Goal: Task Accomplishment & Management: Manage account settings

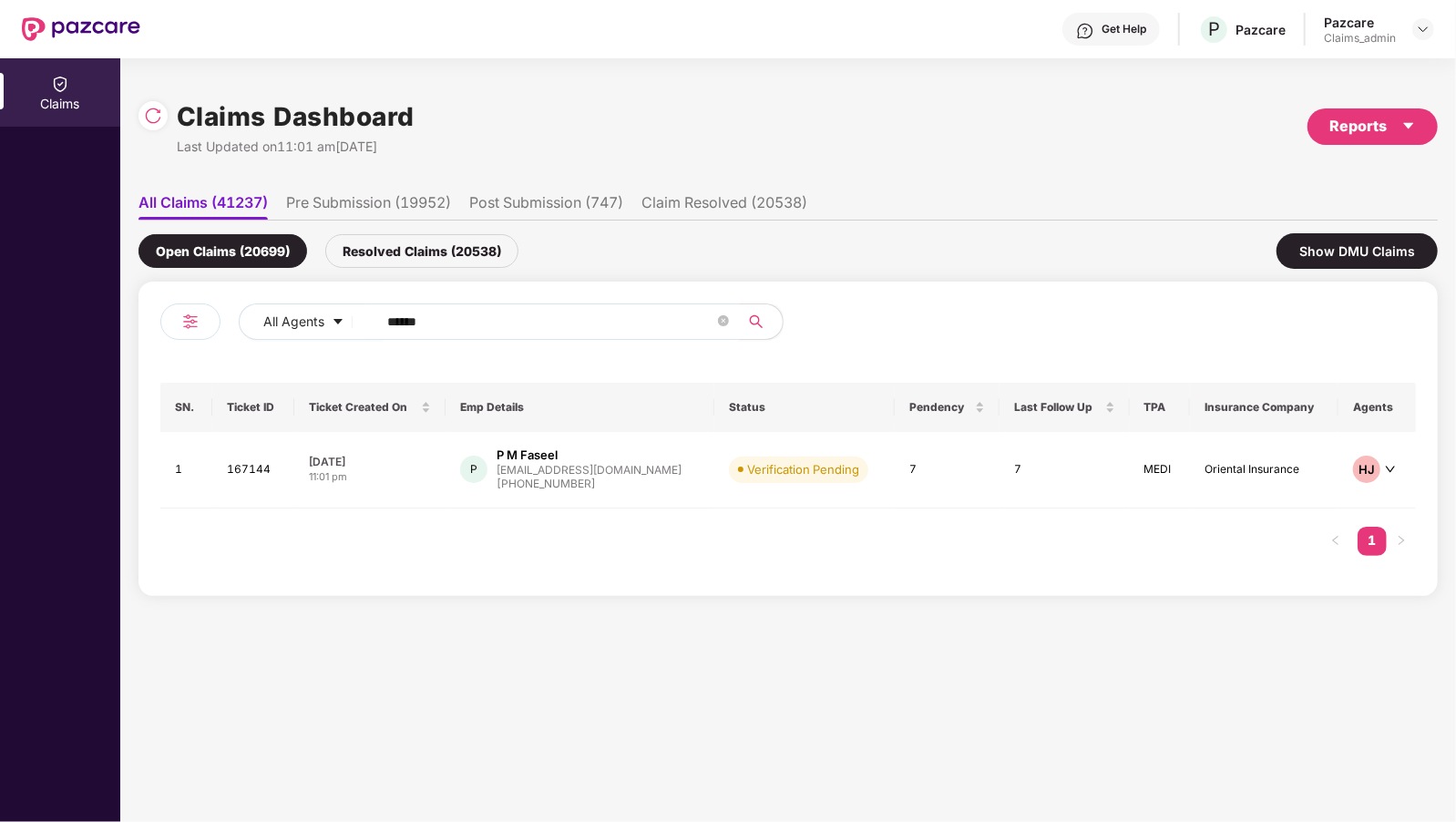
click at [518, 316] on input "******" at bounding box center [551, 321] width 327 height 27
type input "*"
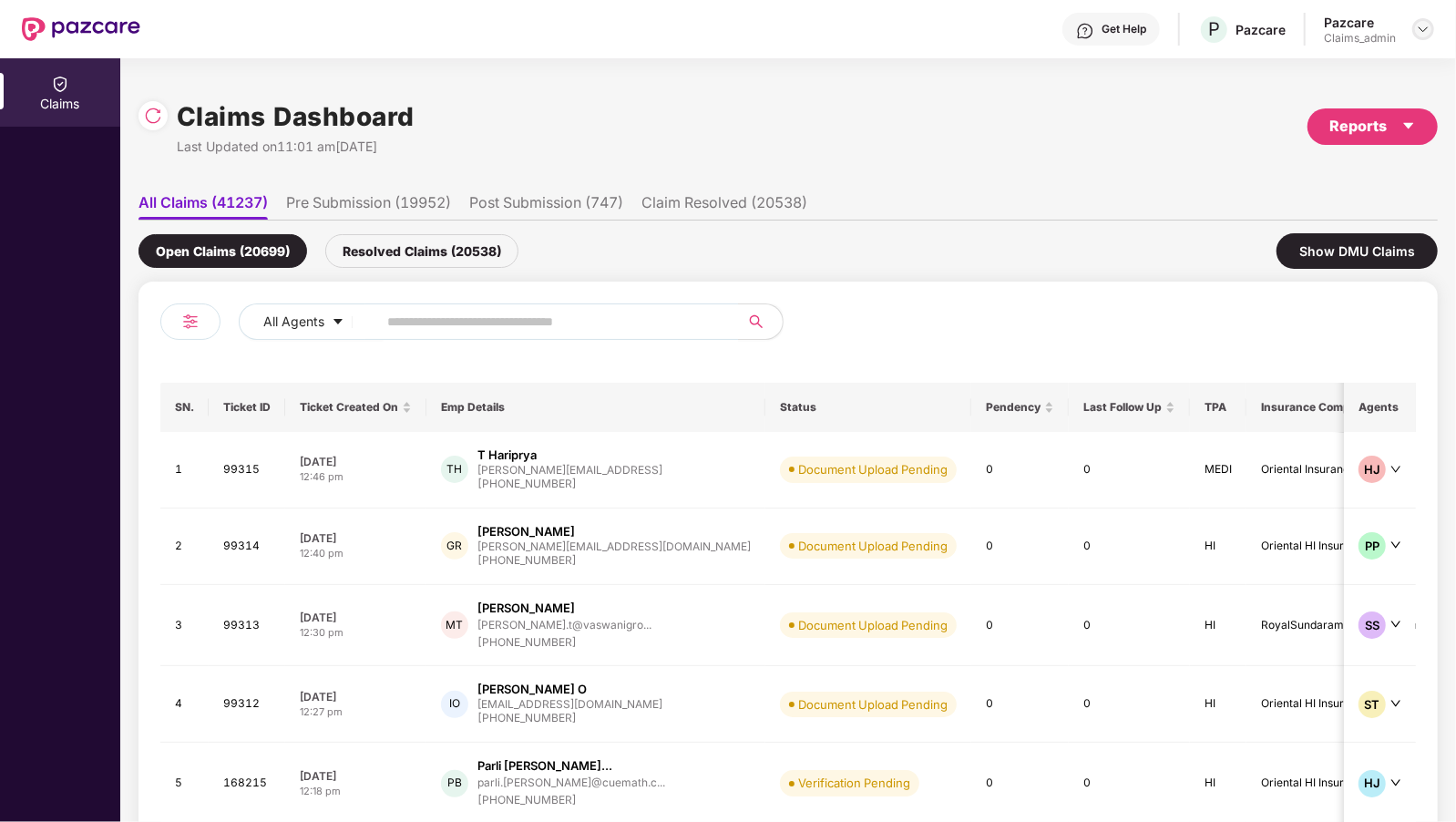
click at [1425, 29] on img at bounding box center [1422, 29] width 14 height 14
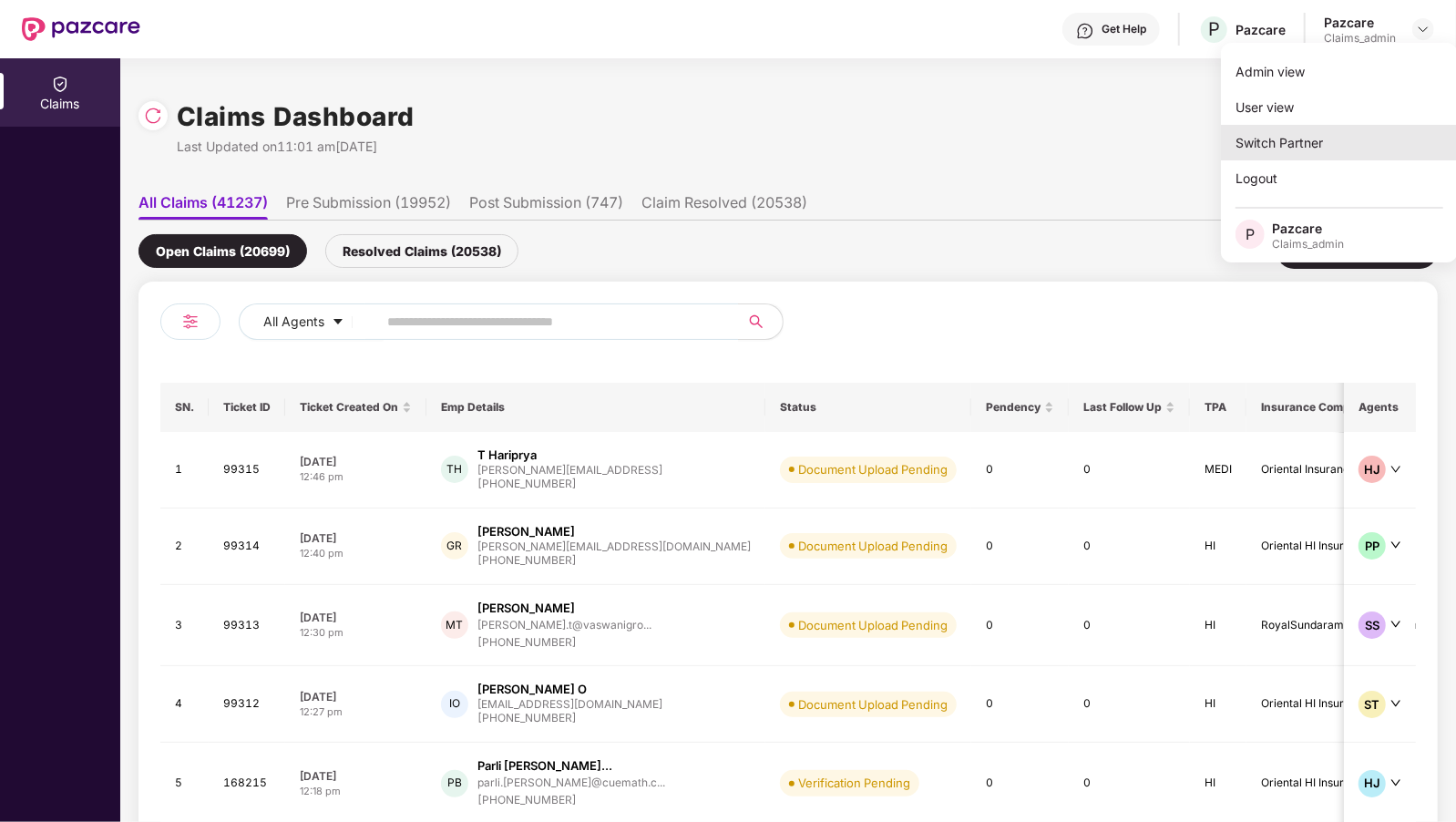
click at [1255, 131] on div "Switch Partner" at bounding box center [1339, 142] width 237 height 36
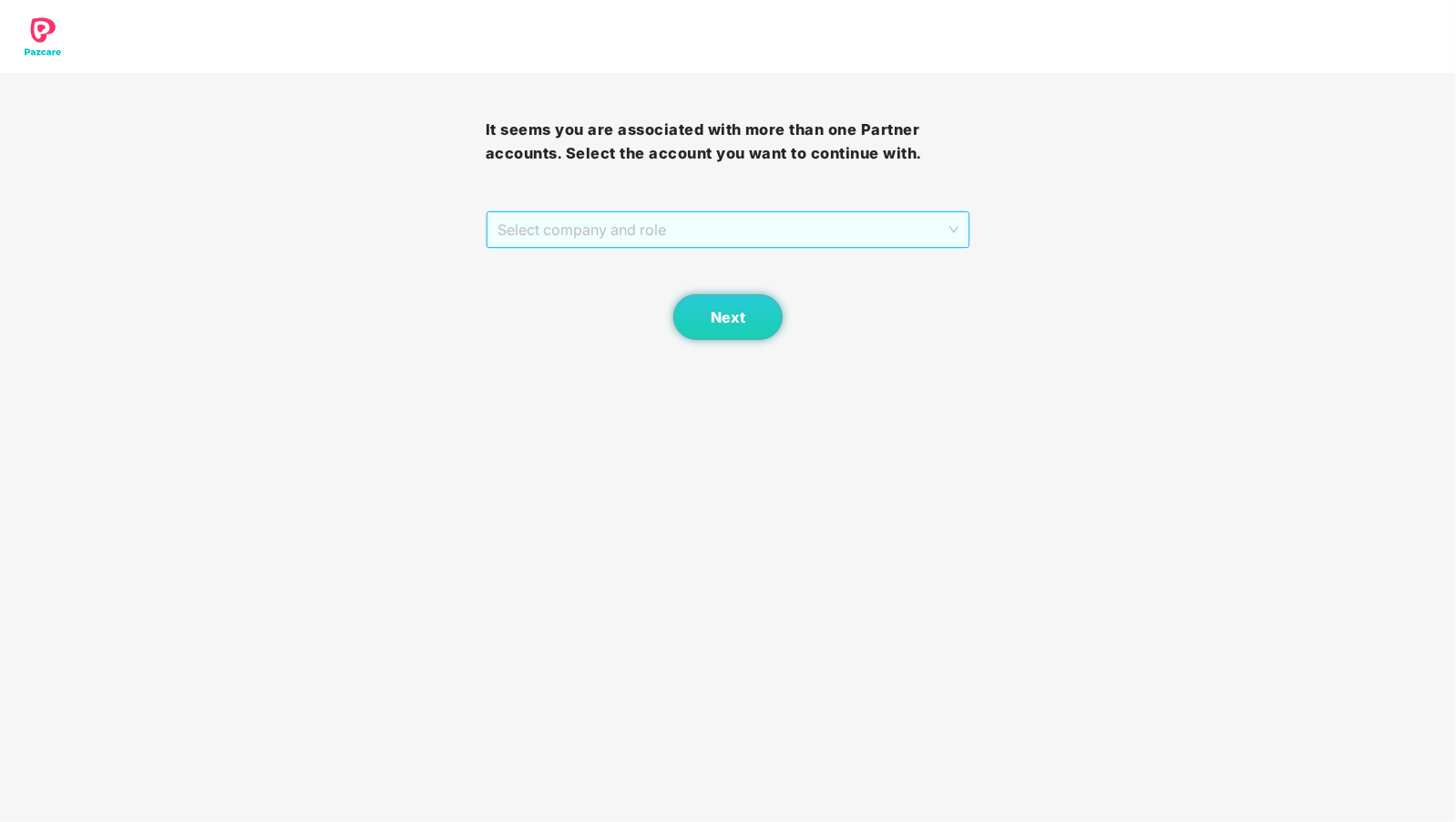
click at [790, 225] on span "Select company and role" at bounding box center [728, 230] width 462 height 35
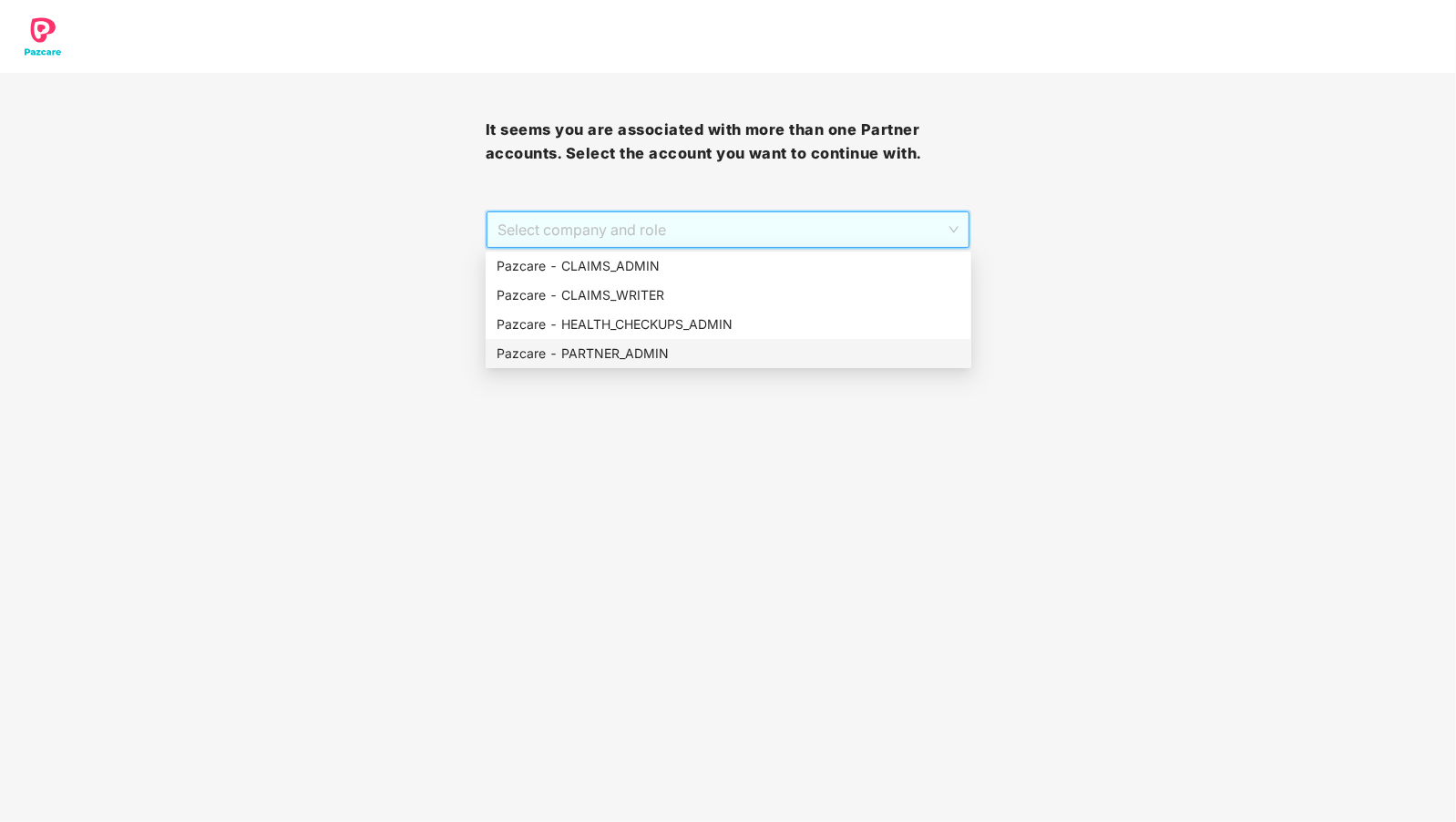
click at [652, 348] on div "Pazcare - PARTNER_ADMIN" at bounding box center [728, 353] width 464 height 20
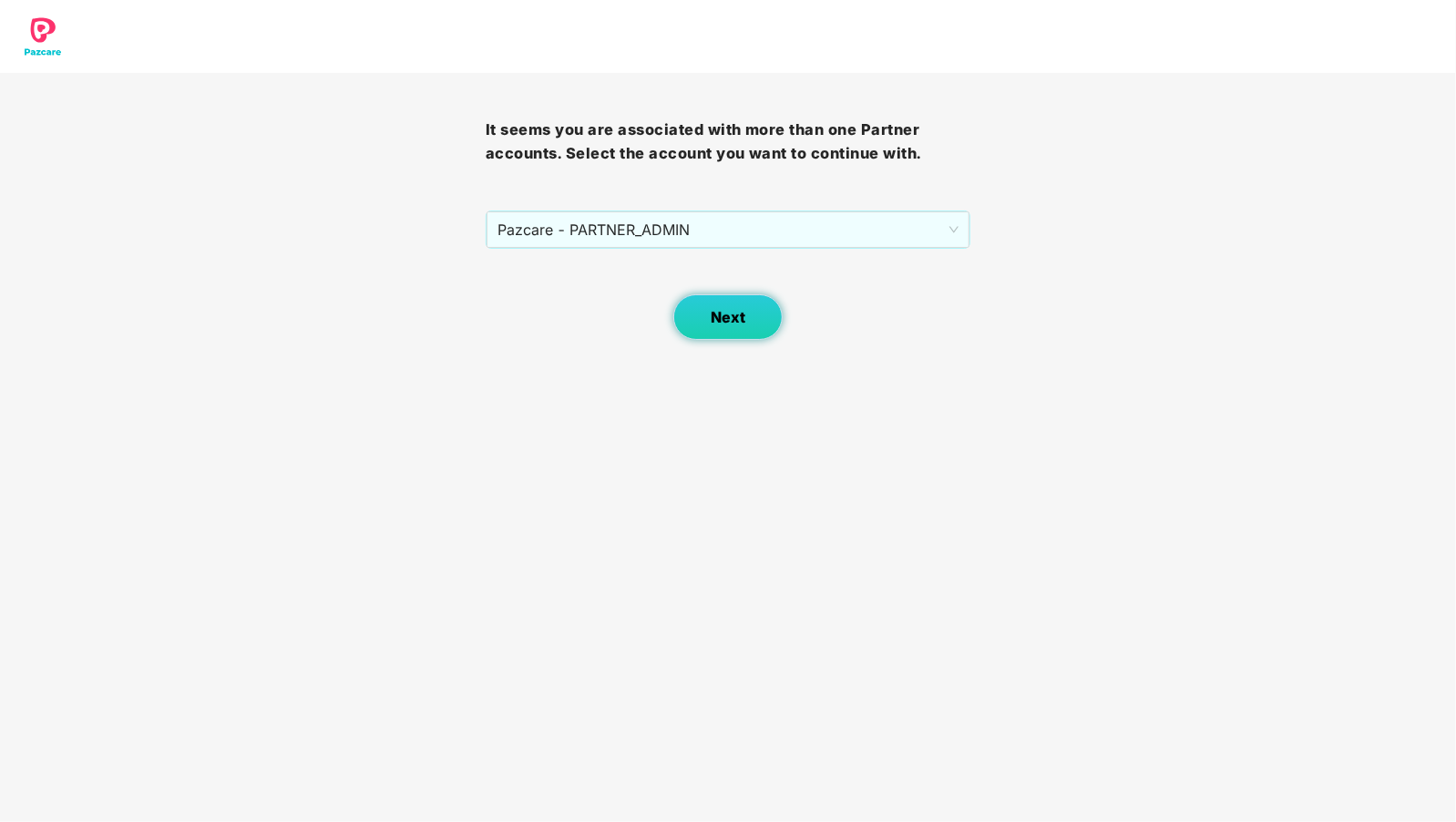
click at [708, 316] on button "Next" at bounding box center [728, 316] width 110 height 45
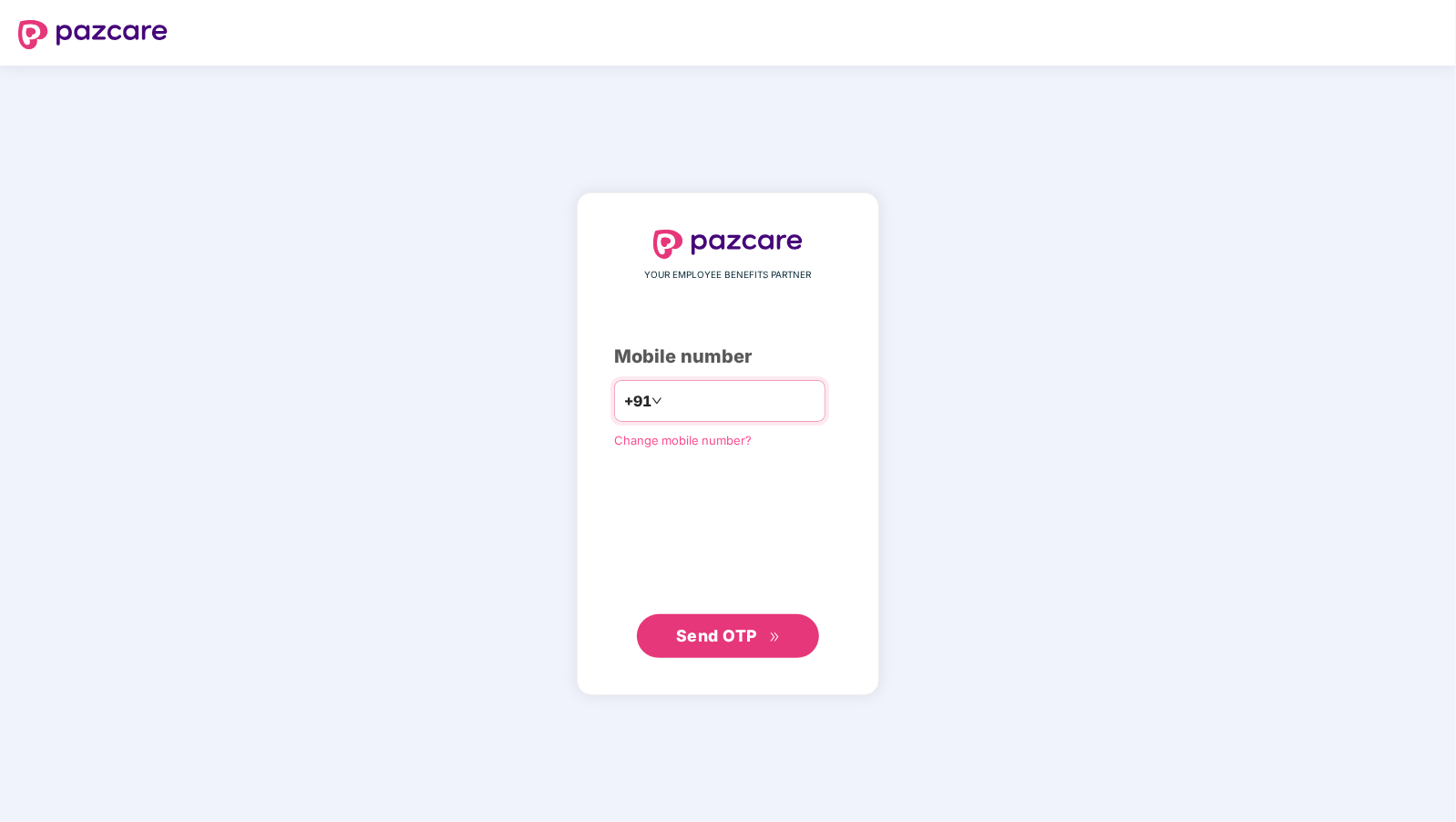
click at [666, 404] on input "number" at bounding box center [740, 401] width 149 height 29
type input "**********"
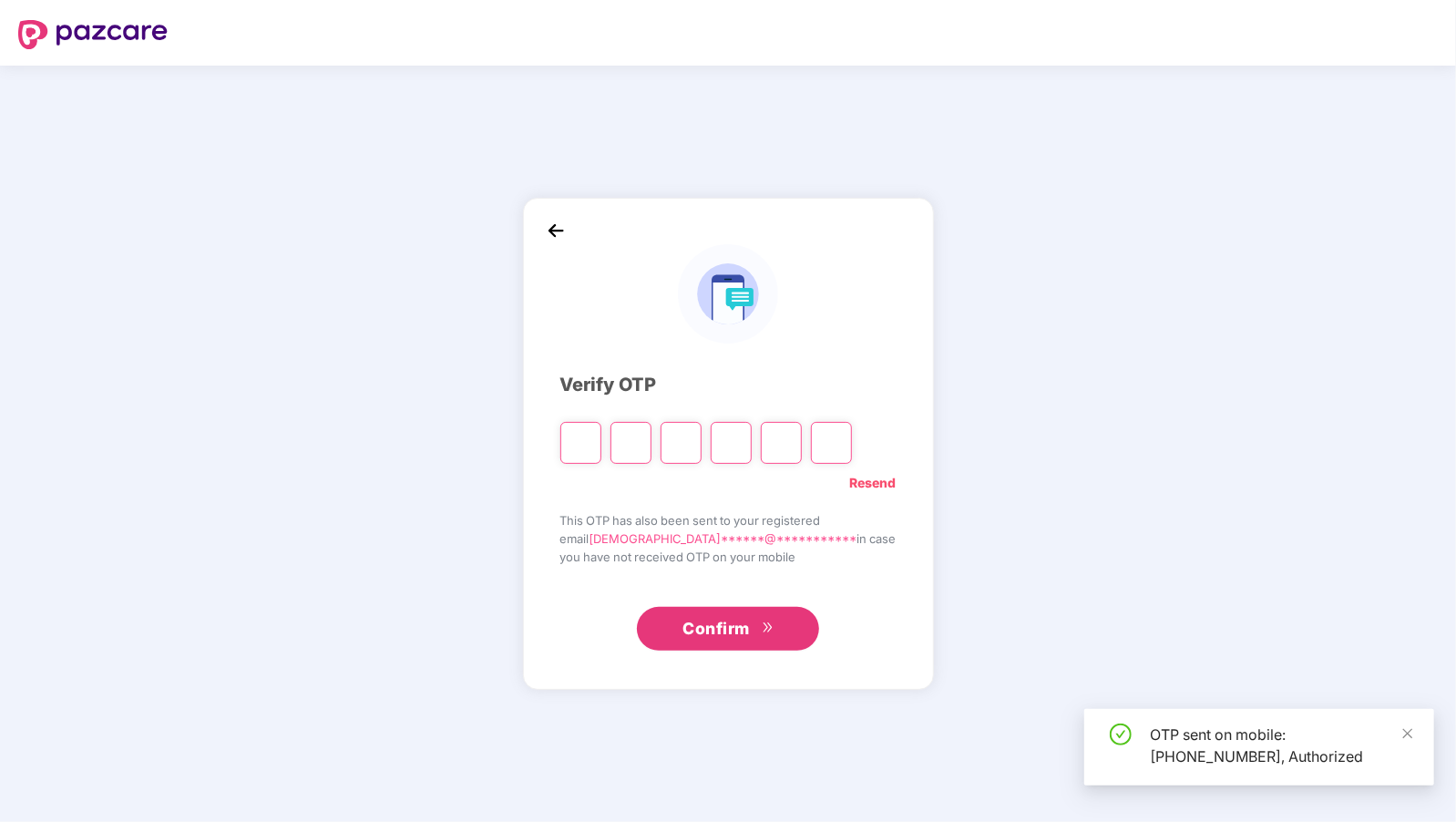
type input "*"
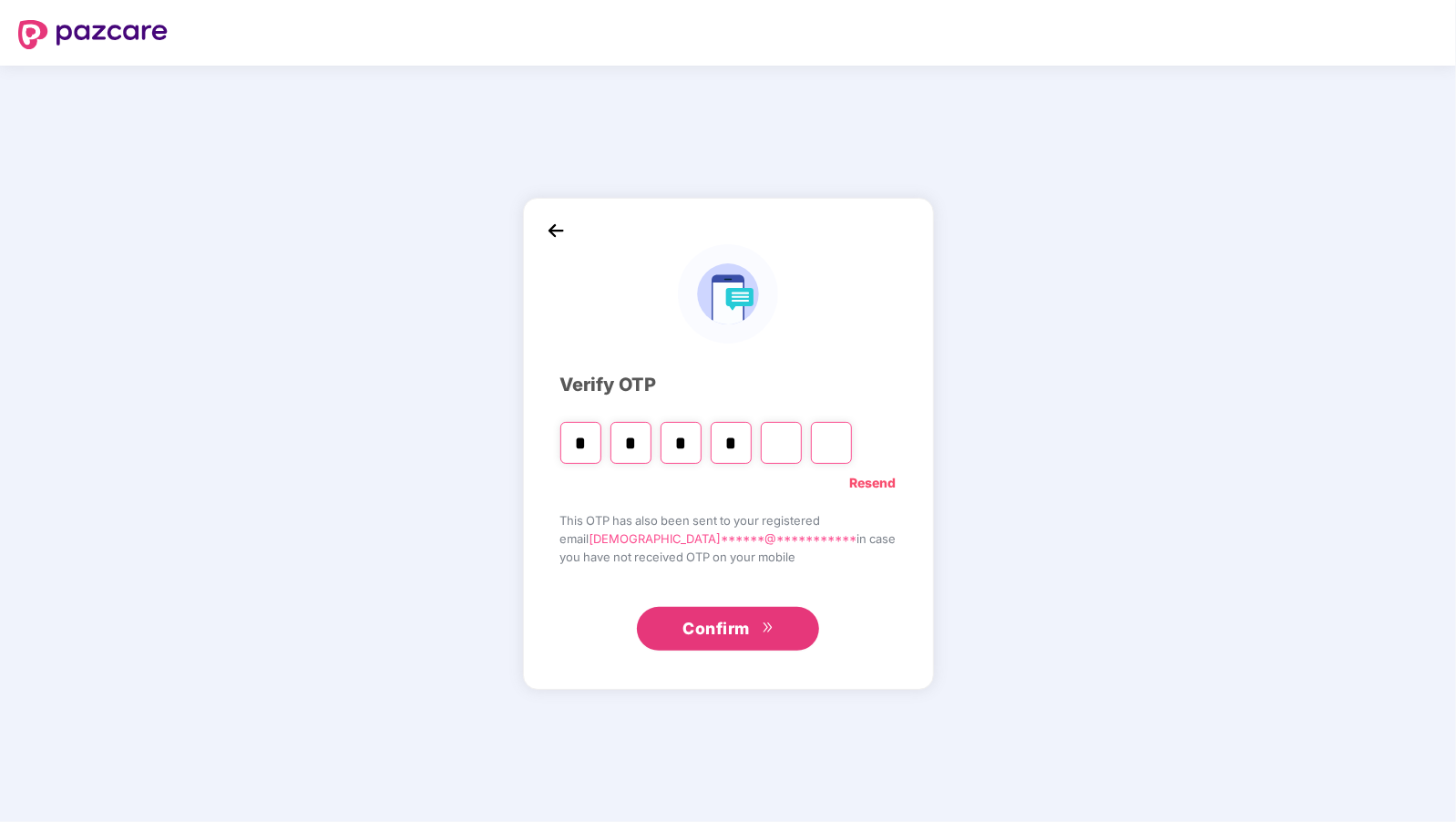
type input "*"
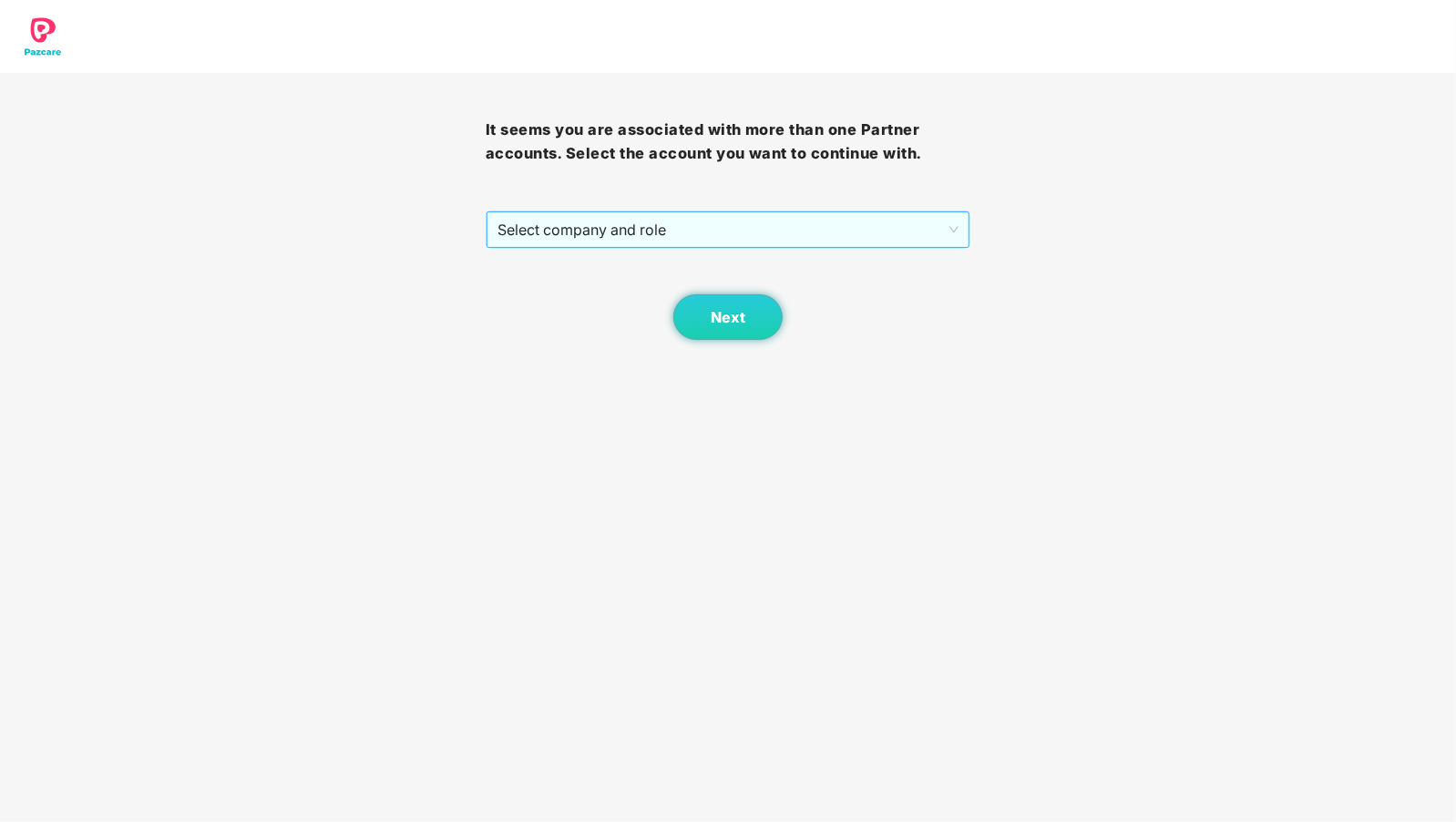
click at [531, 237] on span "Select company and role" at bounding box center [728, 230] width 462 height 35
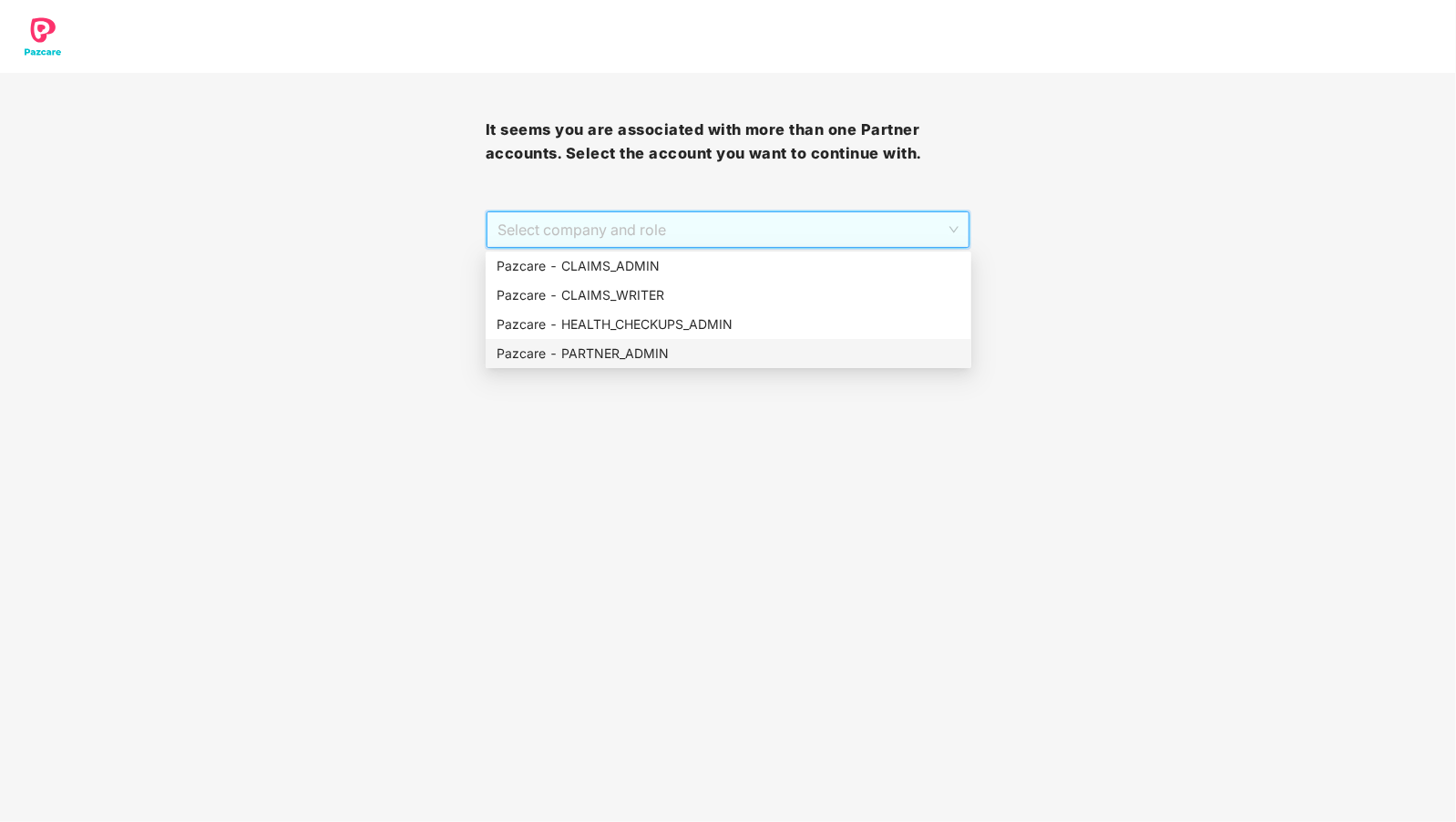
click at [571, 355] on div "Pazcare - PARTNER_ADMIN" at bounding box center [728, 353] width 464 height 20
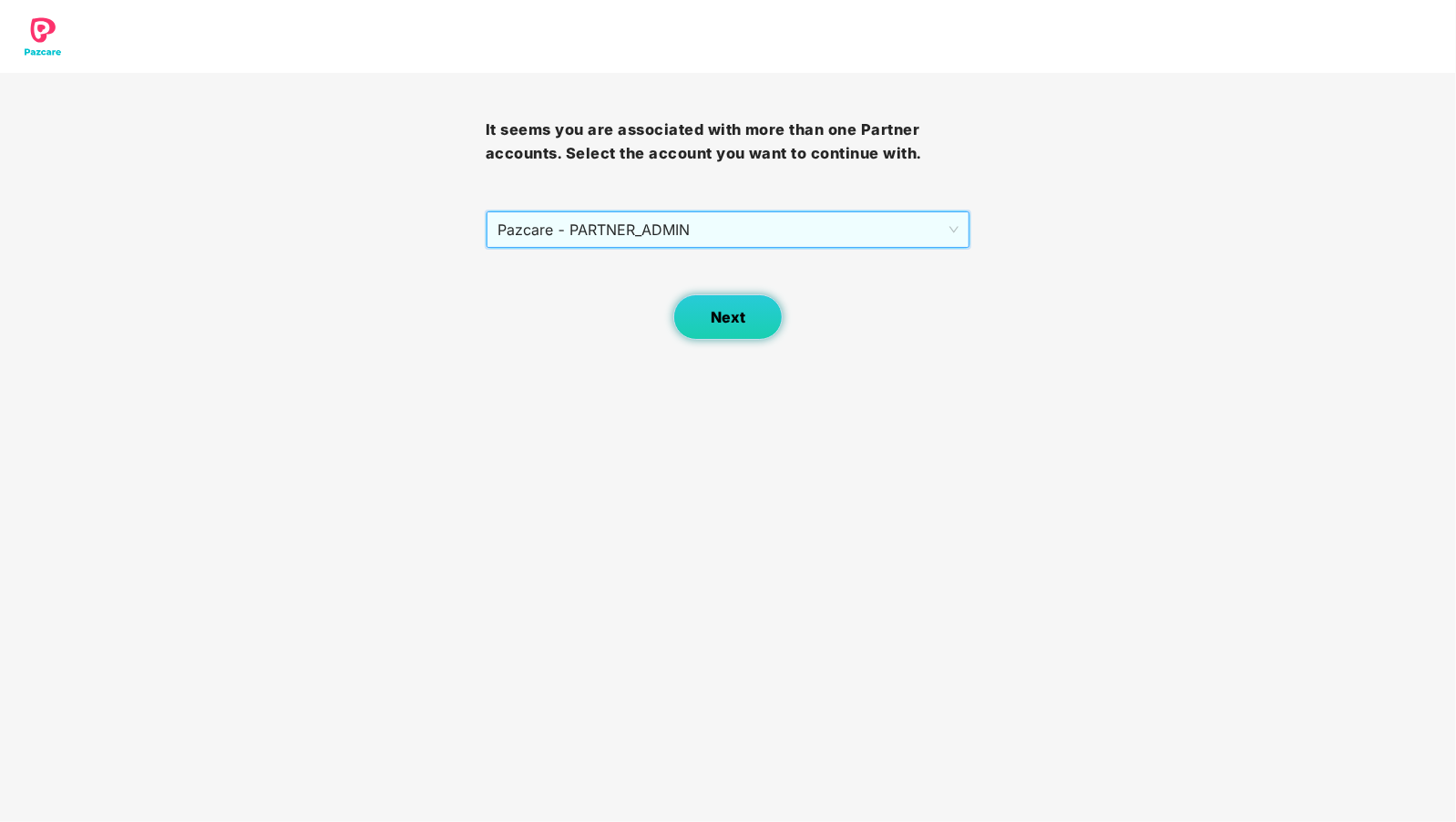
click at [702, 312] on button "Next" at bounding box center [728, 316] width 110 height 45
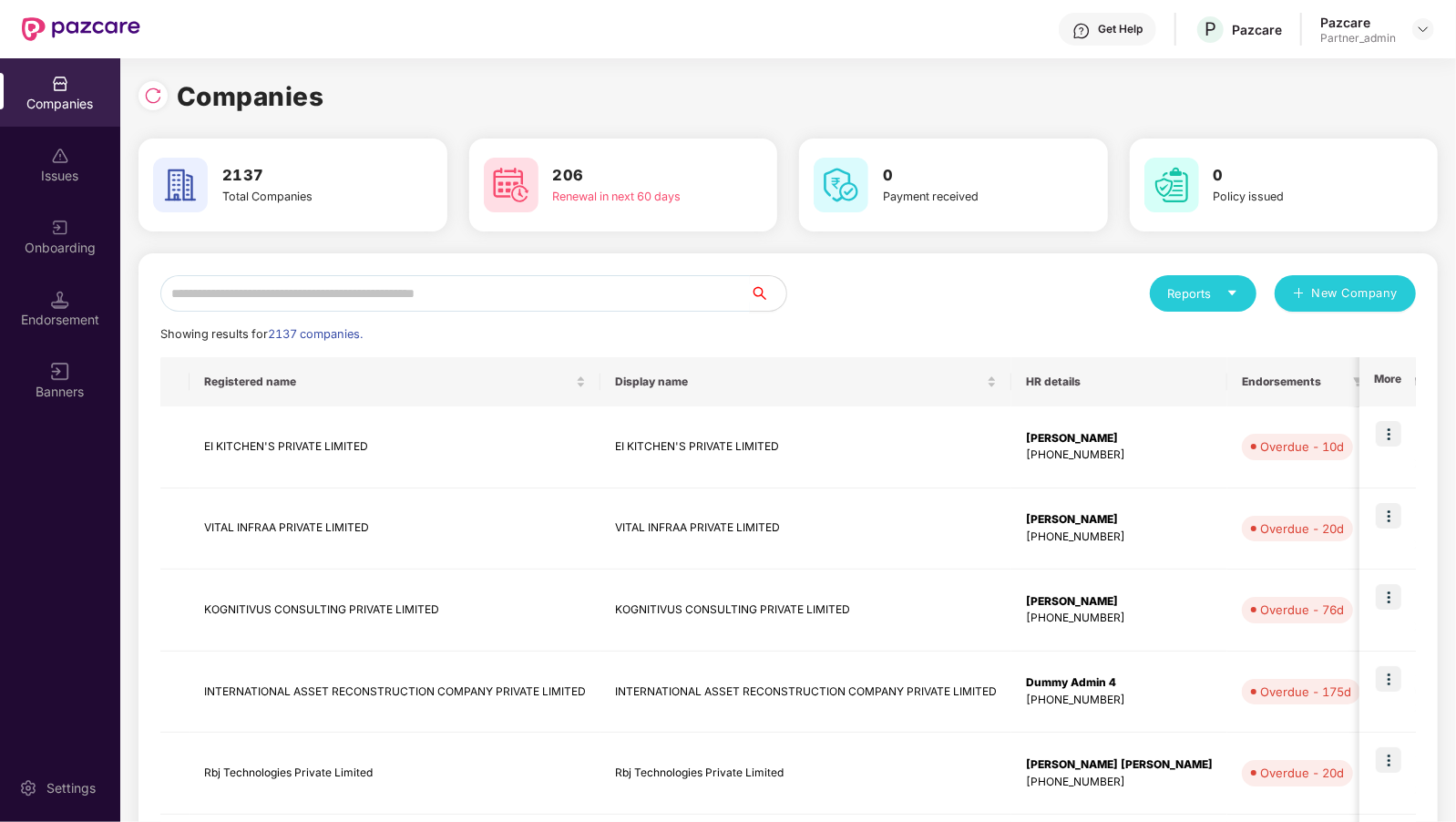
click at [656, 297] on input "text" at bounding box center [455, 293] width 589 height 37
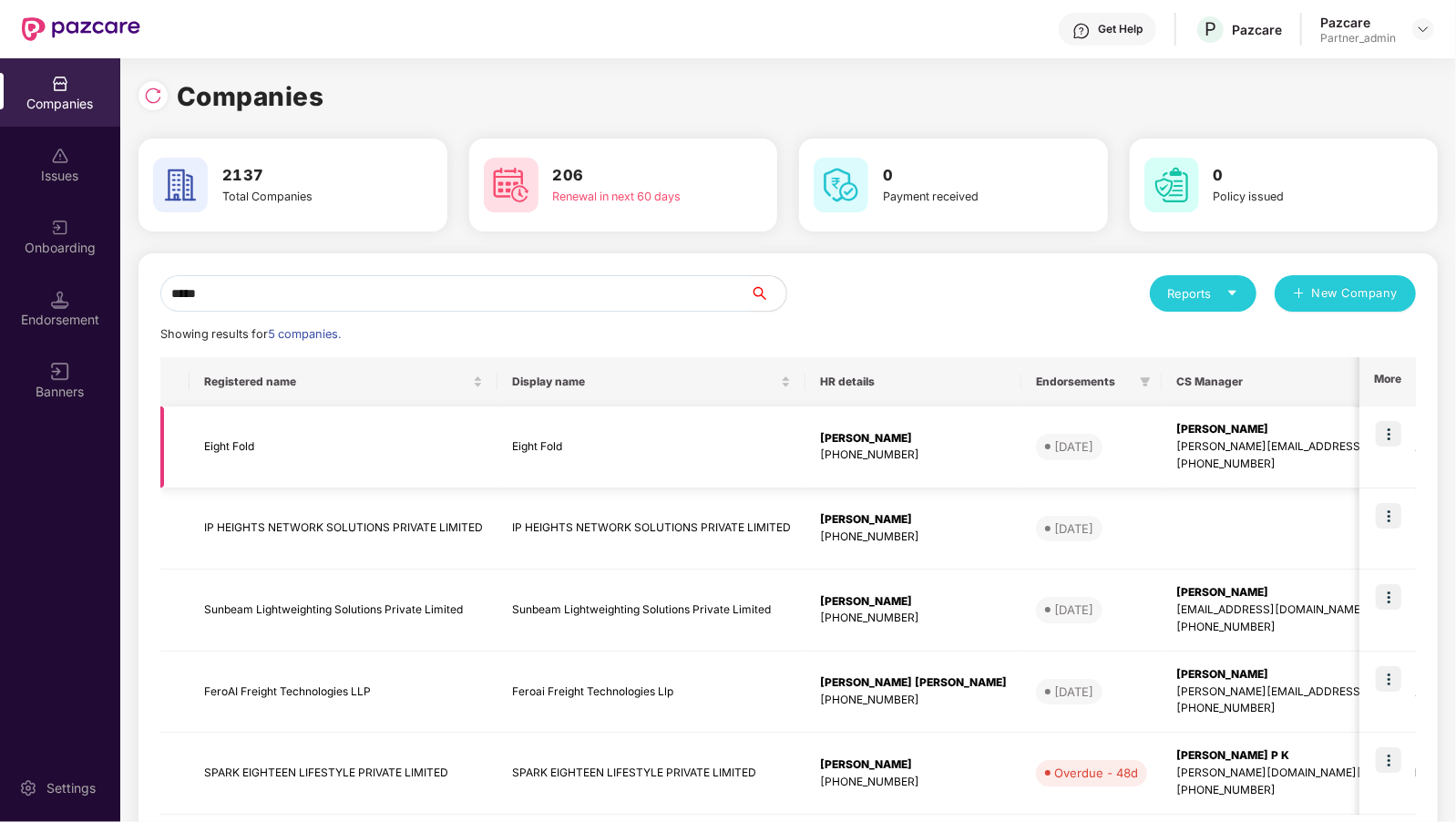
type input "*****"
click at [1382, 429] on img at bounding box center [1389, 434] width 26 height 26
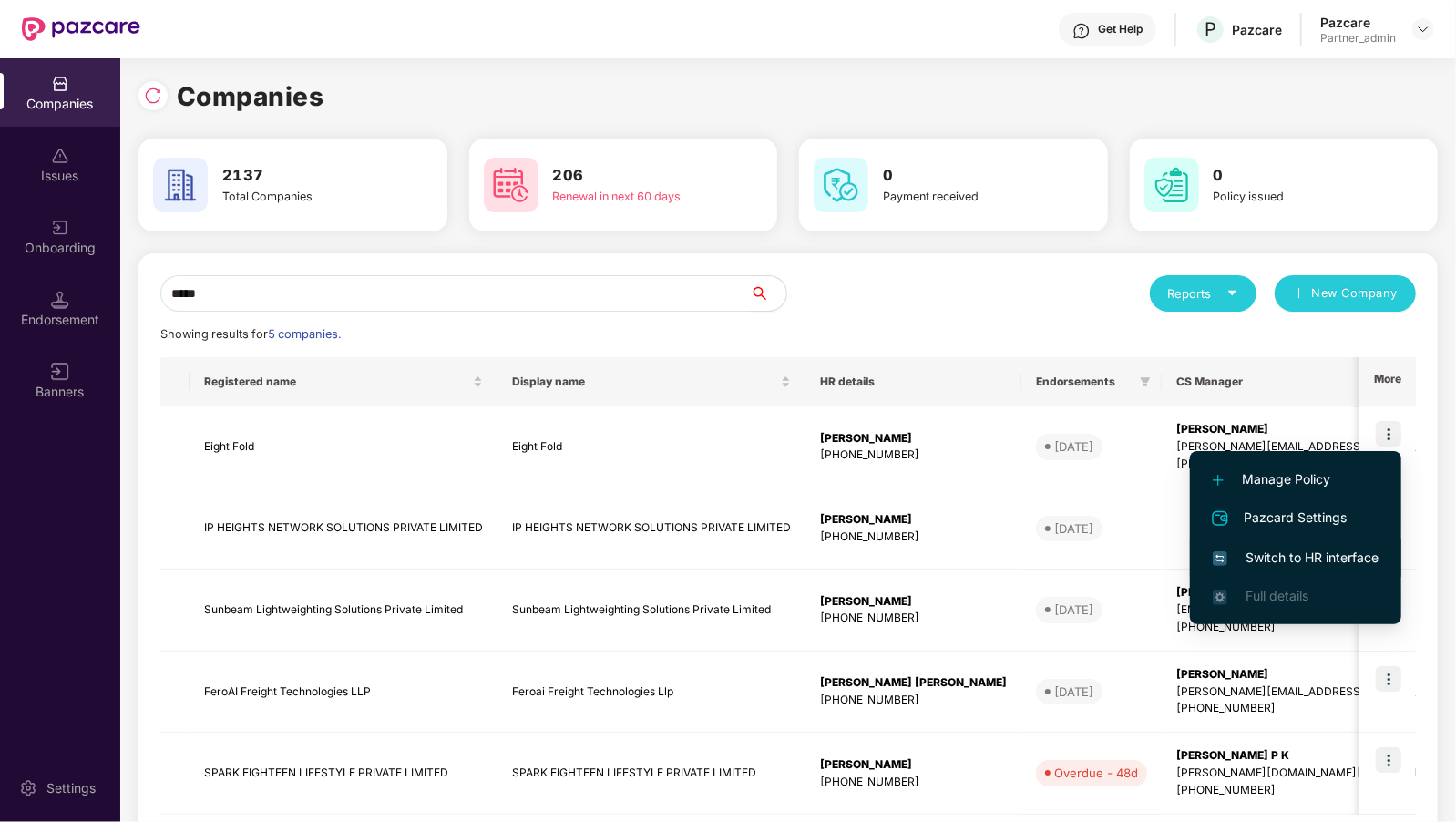
click at [1274, 556] on span "Switch to HR interface" at bounding box center [1296, 558] width 166 height 20
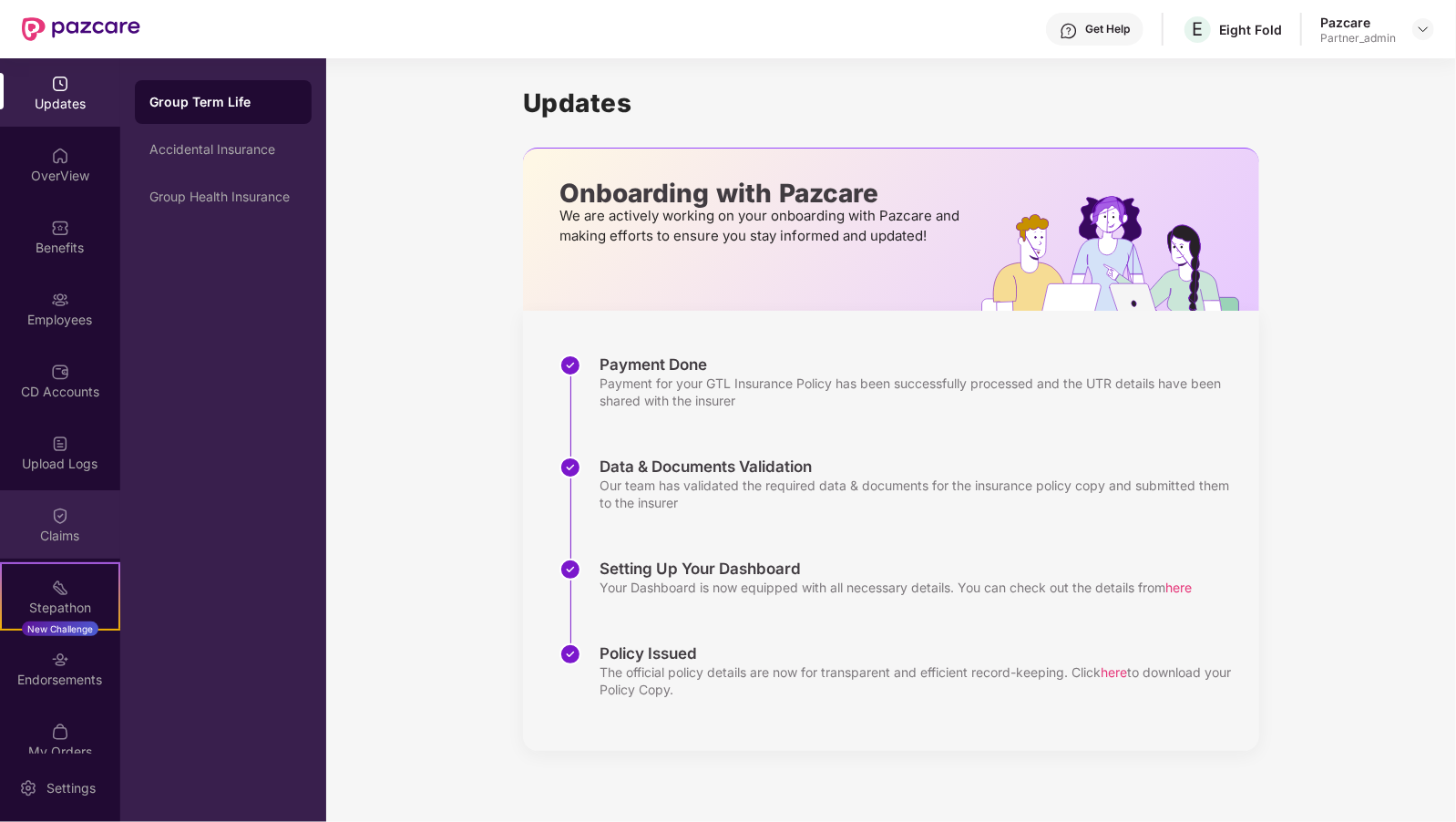
click at [70, 503] on div "Claims" at bounding box center [60, 524] width 120 height 68
